Goal: Task Accomplishment & Management: Complete application form

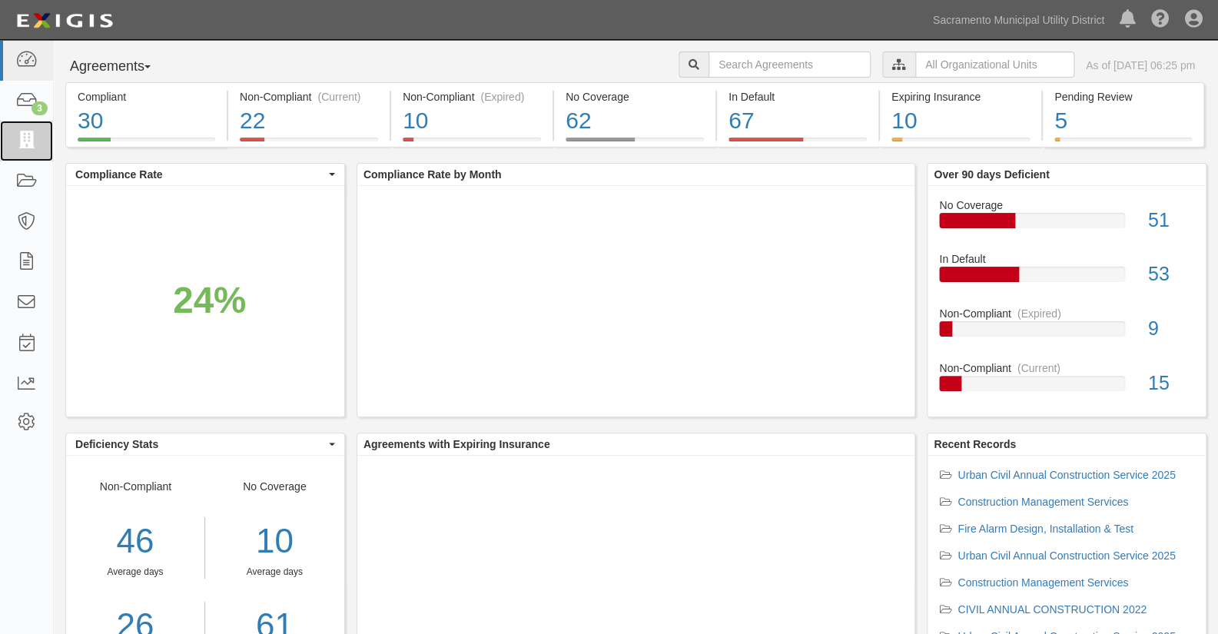
click at [25, 130] on link at bounding box center [26, 141] width 53 height 41
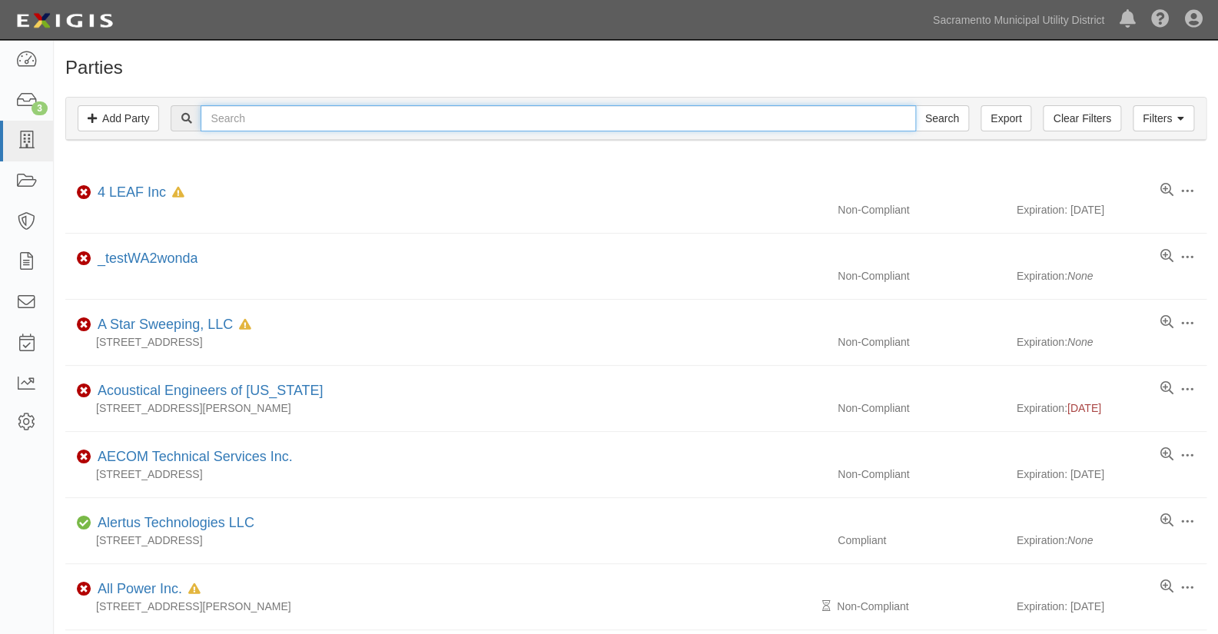
click at [238, 114] on input "text" at bounding box center [558, 118] width 715 height 26
type input "pb ele"
click at [915, 105] on input "Search" at bounding box center [942, 118] width 54 height 26
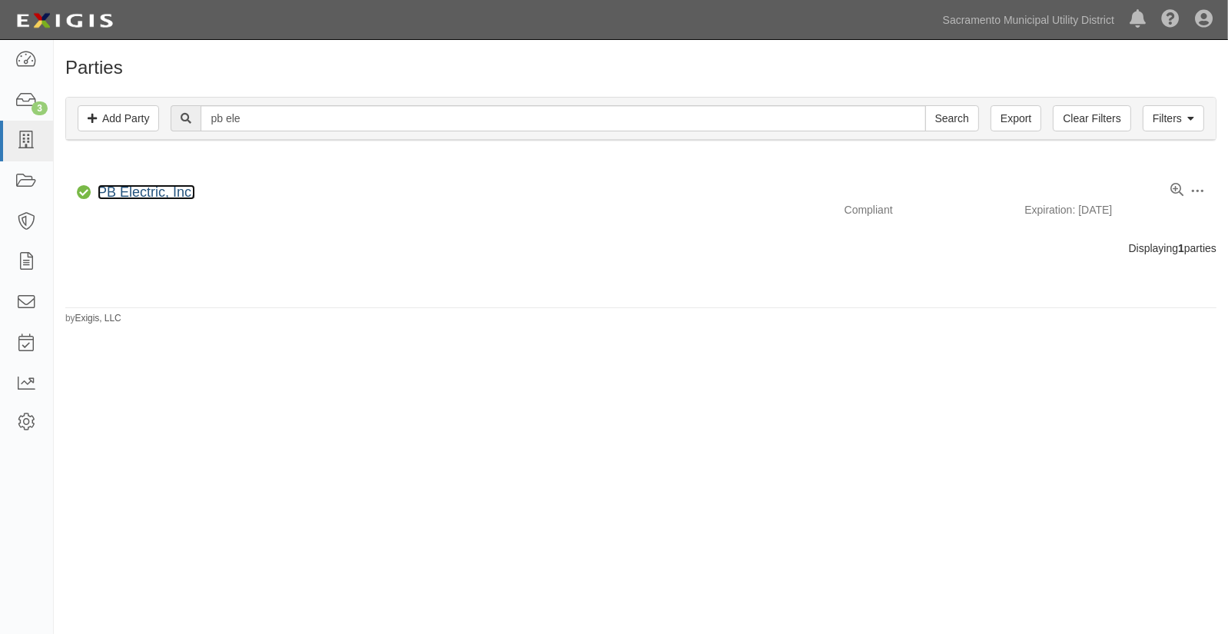
click at [131, 194] on link "PB Electric, Inc." at bounding box center [147, 191] width 98 height 15
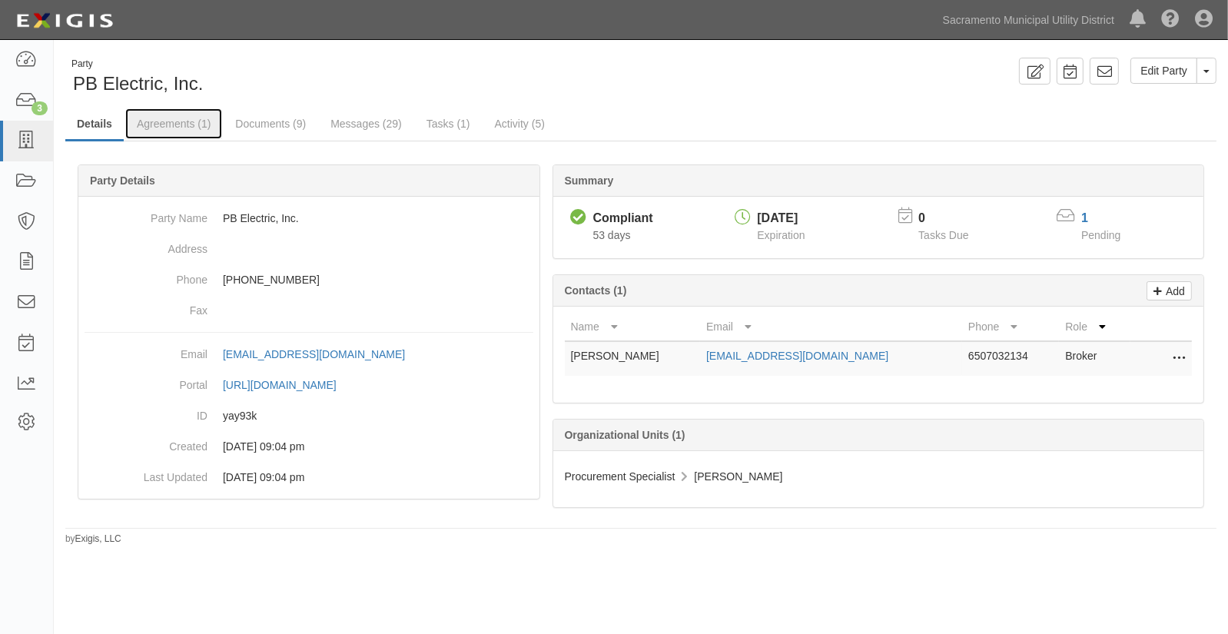
click at [168, 124] on link "Agreements (1)" at bounding box center [173, 123] width 97 height 31
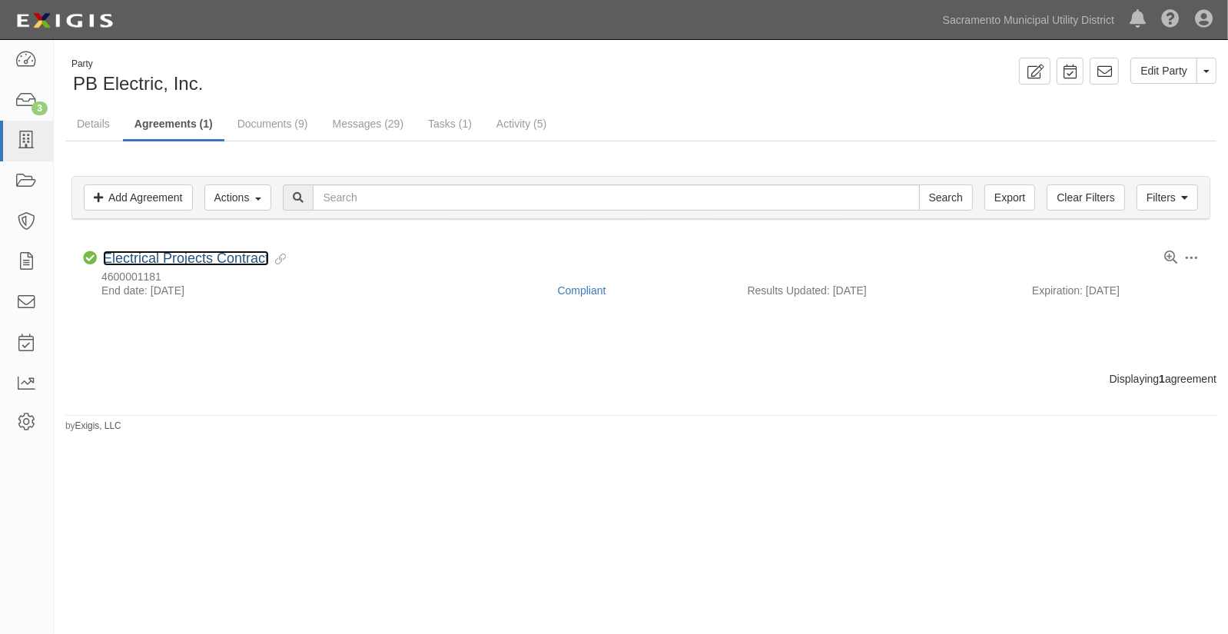
click at [155, 261] on link "Electrical Projects Contract" at bounding box center [186, 257] width 166 height 15
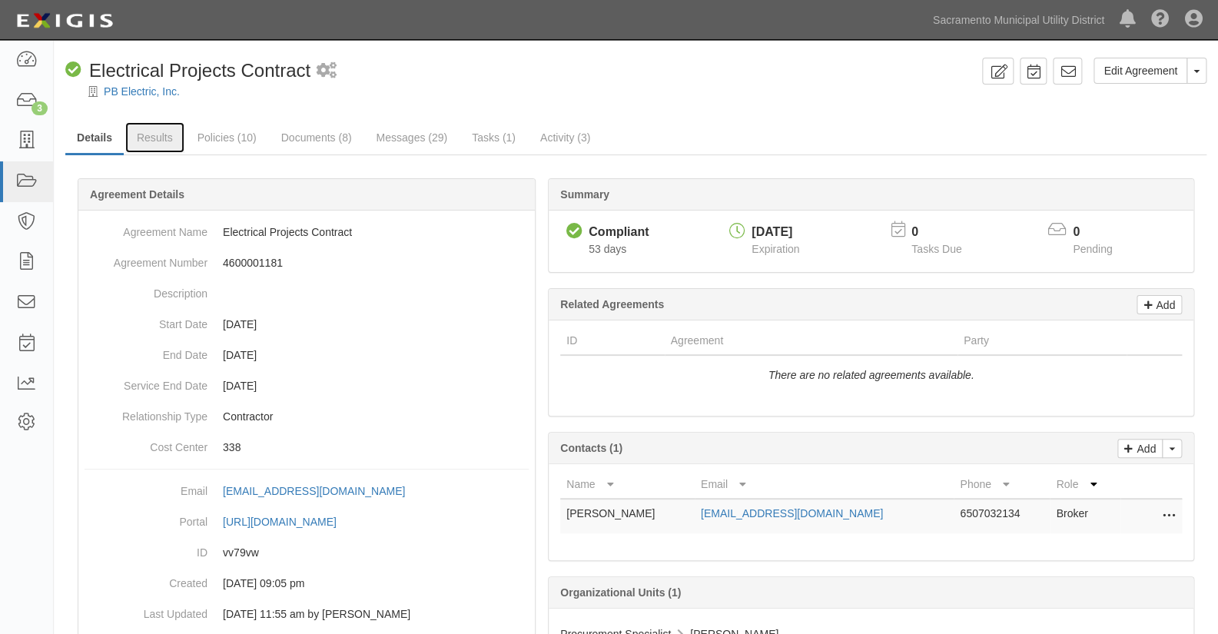
click at [161, 137] on link "Results" at bounding box center [154, 137] width 59 height 31
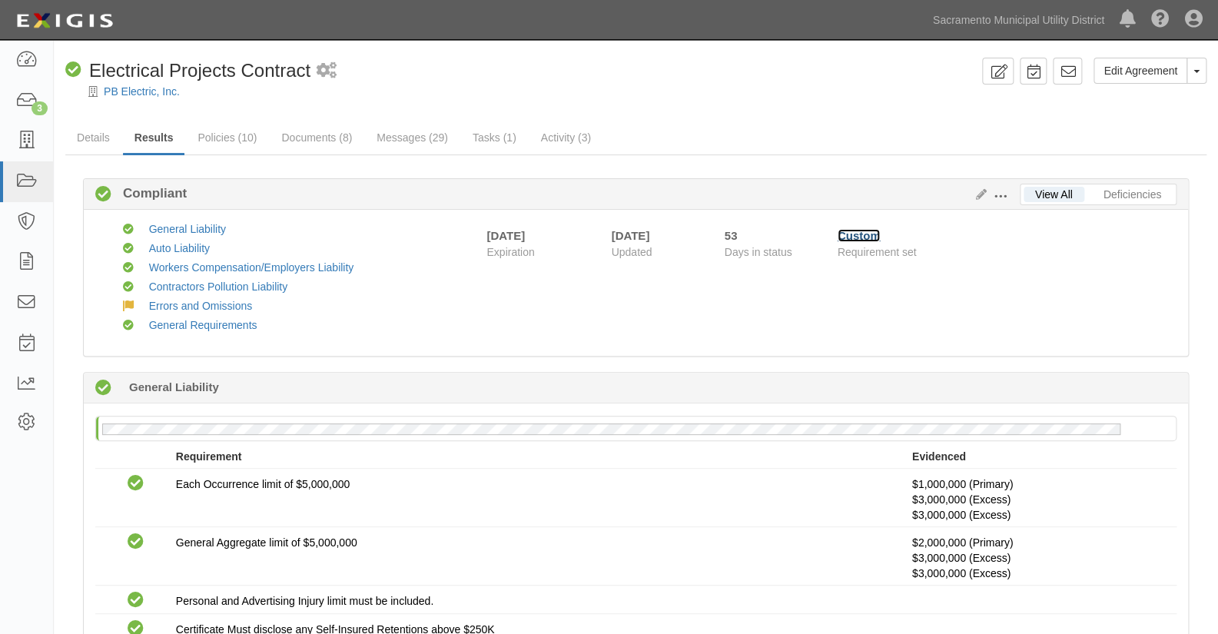
click at [864, 234] on link "Custom" at bounding box center [859, 235] width 43 height 13
click at [15, 139] on icon at bounding box center [26, 141] width 22 height 18
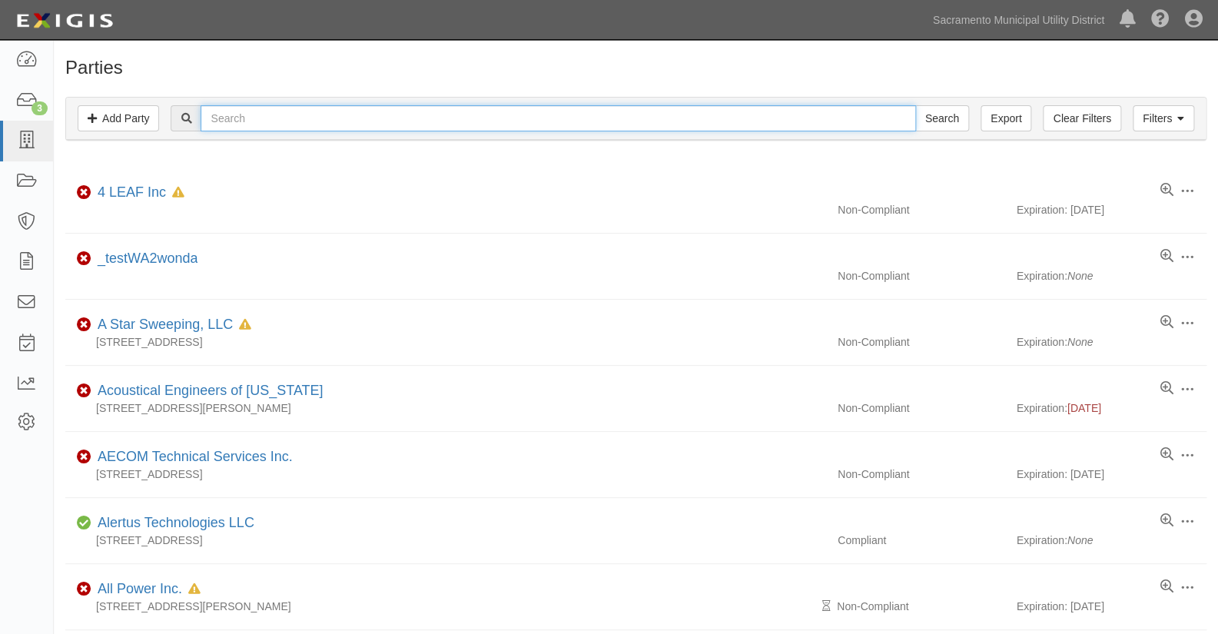
click at [217, 115] on input "text" at bounding box center [558, 118] width 715 height 26
type input "phil haup"
click at [915, 105] on input "Search" at bounding box center [942, 118] width 54 height 26
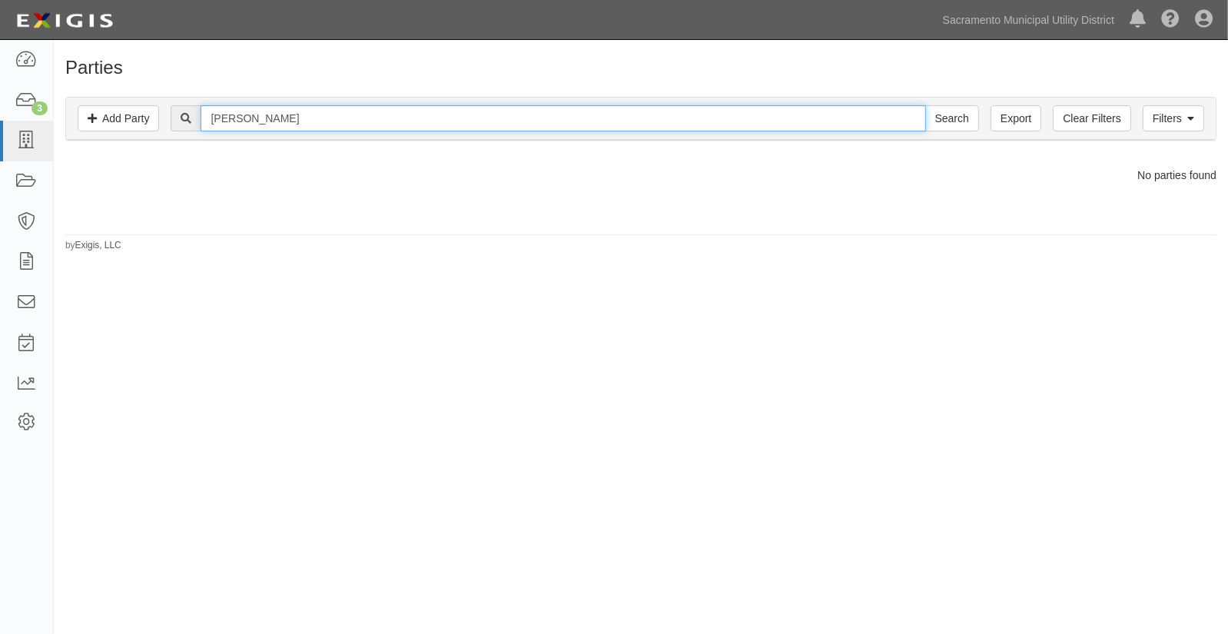
click at [257, 120] on input "phil haup" at bounding box center [563, 118] width 725 height 26
drag, startPoint x: 269, startPoint y: 127, endPoint x: 120, endPoint y: 127, distance: 149.1
click at [120, 127] on div "Filters Add Party Clear Filters Export phil haup Search Filters" at bounding box center [641, 119] width 1150 height 42
type input "phe"
click at [925, 105] on input "Search" at bounding box center [952, 118] width 54 height 26
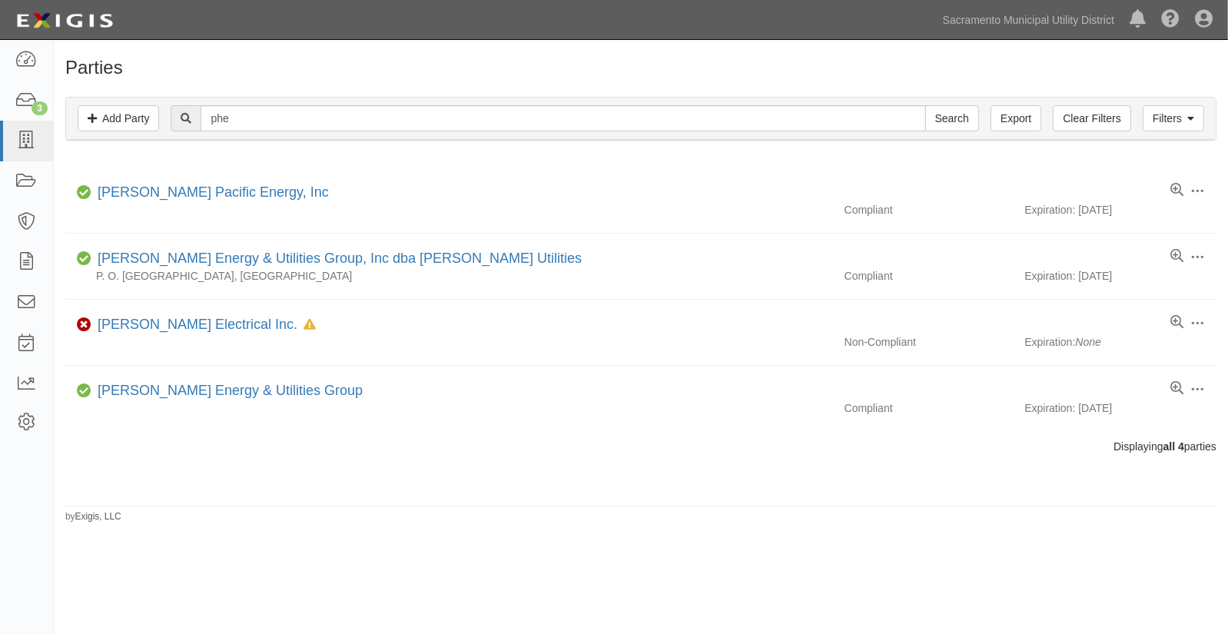
click at [182, 557] on div "Parties Add Party Filters Add Party Clear Filters Export phe Search Filters Com…" at bounding box center [614, 331] width 1228 height 571
click at [138, 120] on link "Add Party" at bounding box center [118, 118] width 81 height 26
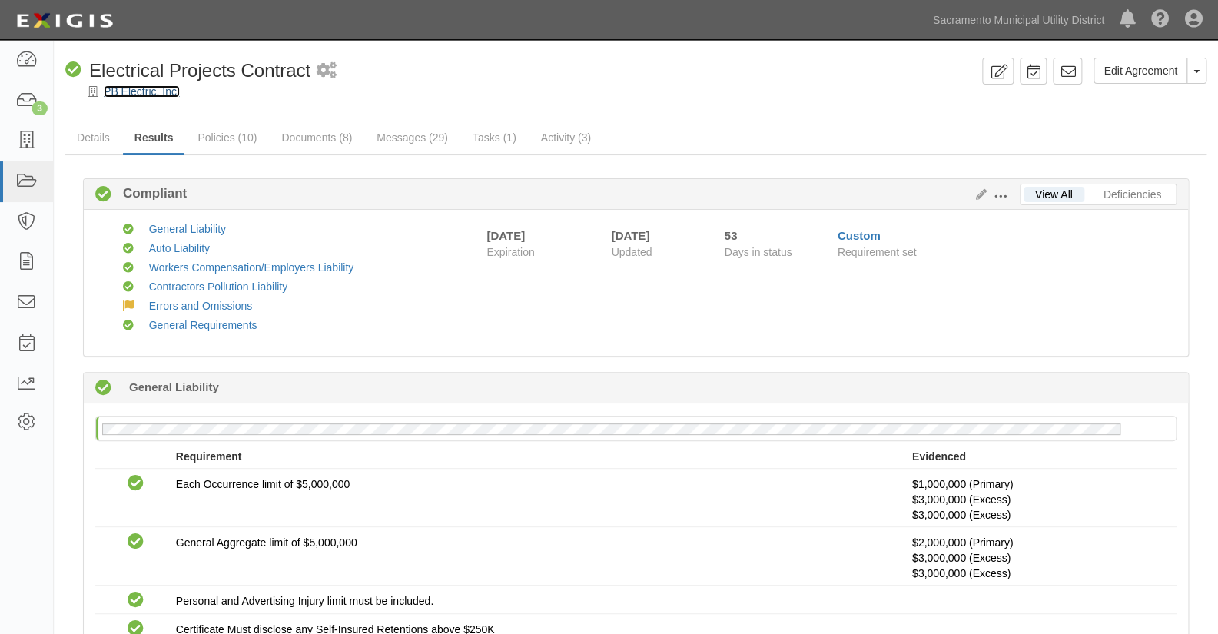
click at [122, 88] on link "PB Electric, Inc." at bounding box center [142, 91] width 76 height 12
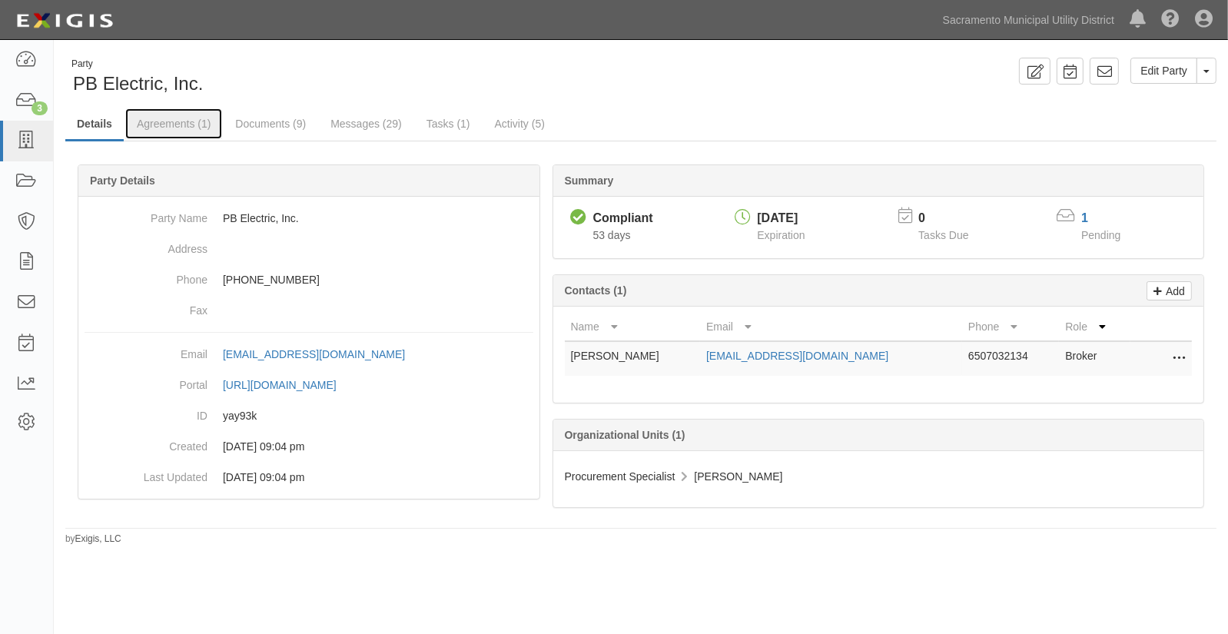
click at [167, 117] on link "Agreements (1)" at bounding box center [173, 123] width 97 height 31
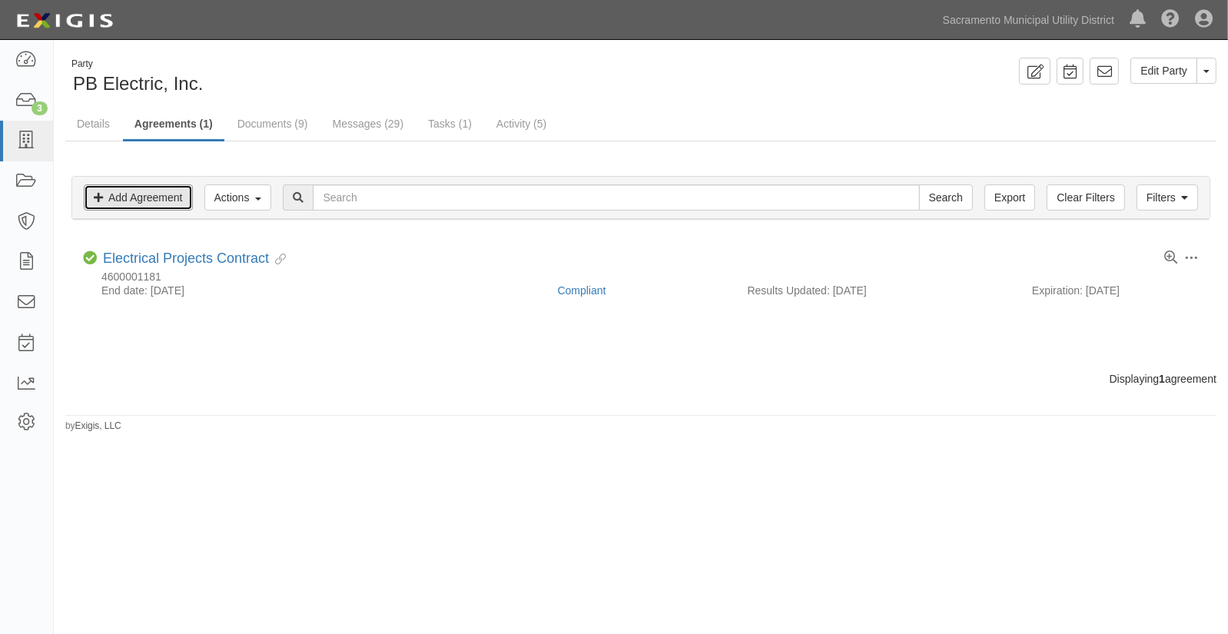
click at [146, 191] on link "Add Agreement" at bounding box center [138, 197] width 109 height 26
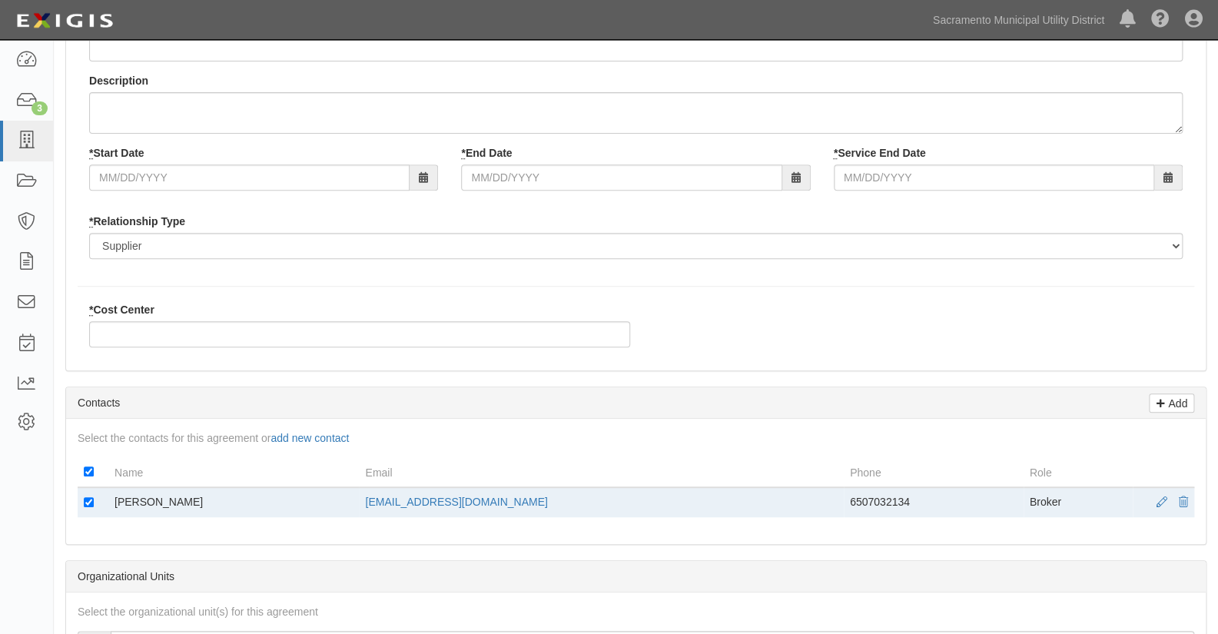
scroll to position [148, 0]
